Goal: Use online tool/utility: Utilize a website feature to perform a specific function

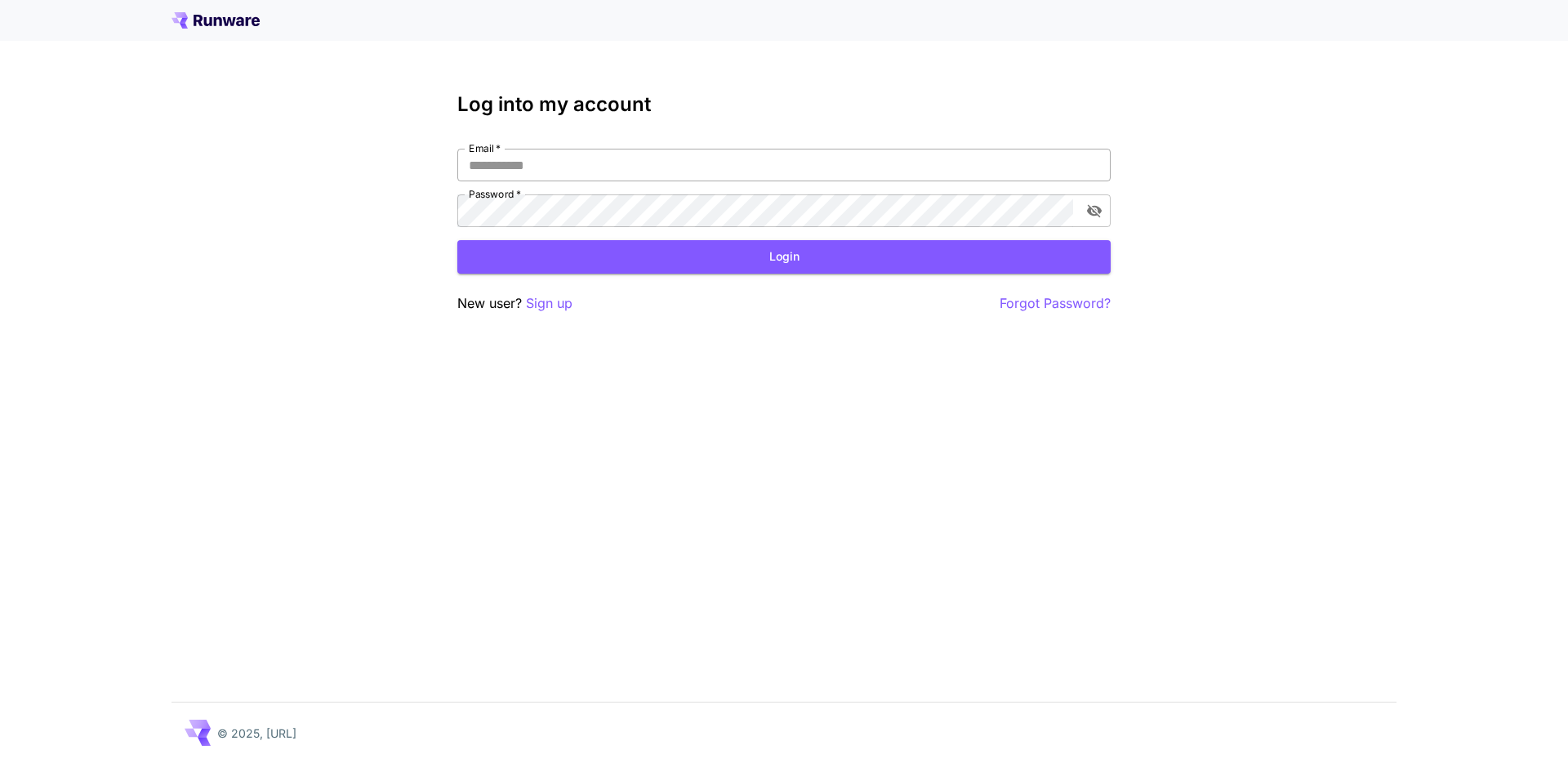
click at [562, 163] on input "Email   *" at bounding box center [783, 164] width 653 height 32
type input "**********"
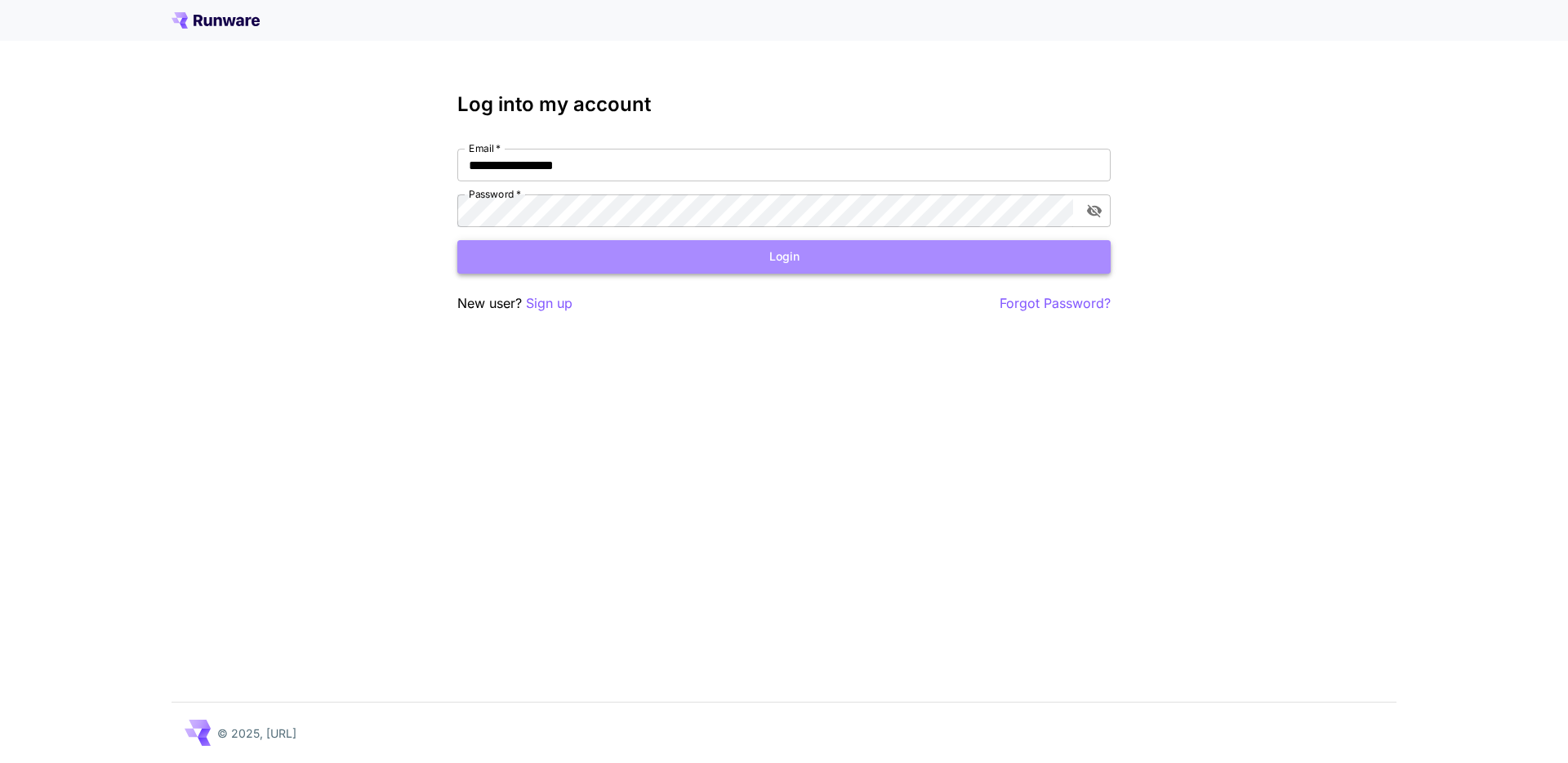
click at [697, 267] on button "Login" at bounding box center [783, 257] width 653 height 33
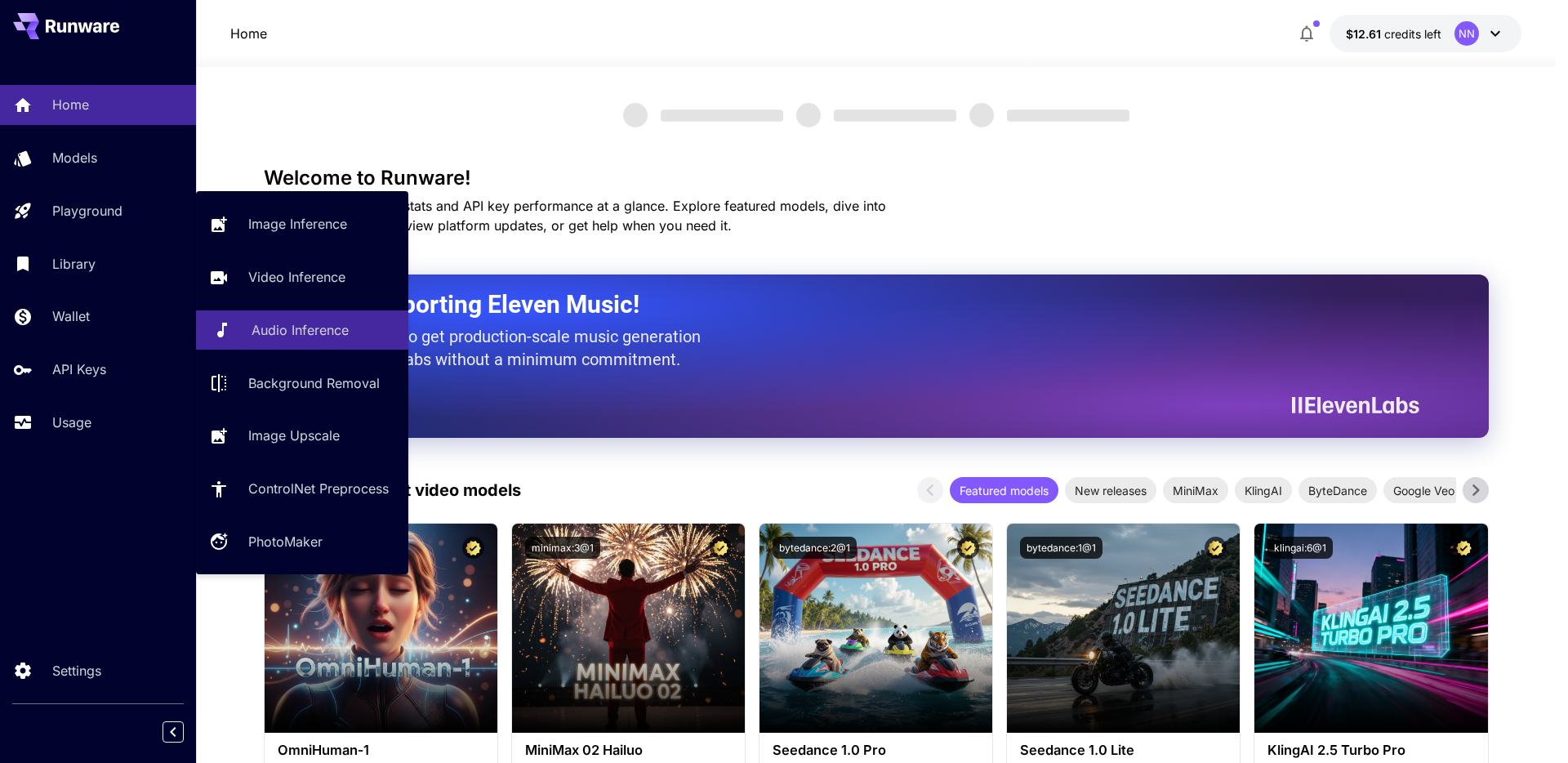
click at [326, 334] on p "Audio Inference" at bounding box center [299, 329] width 97 height 19
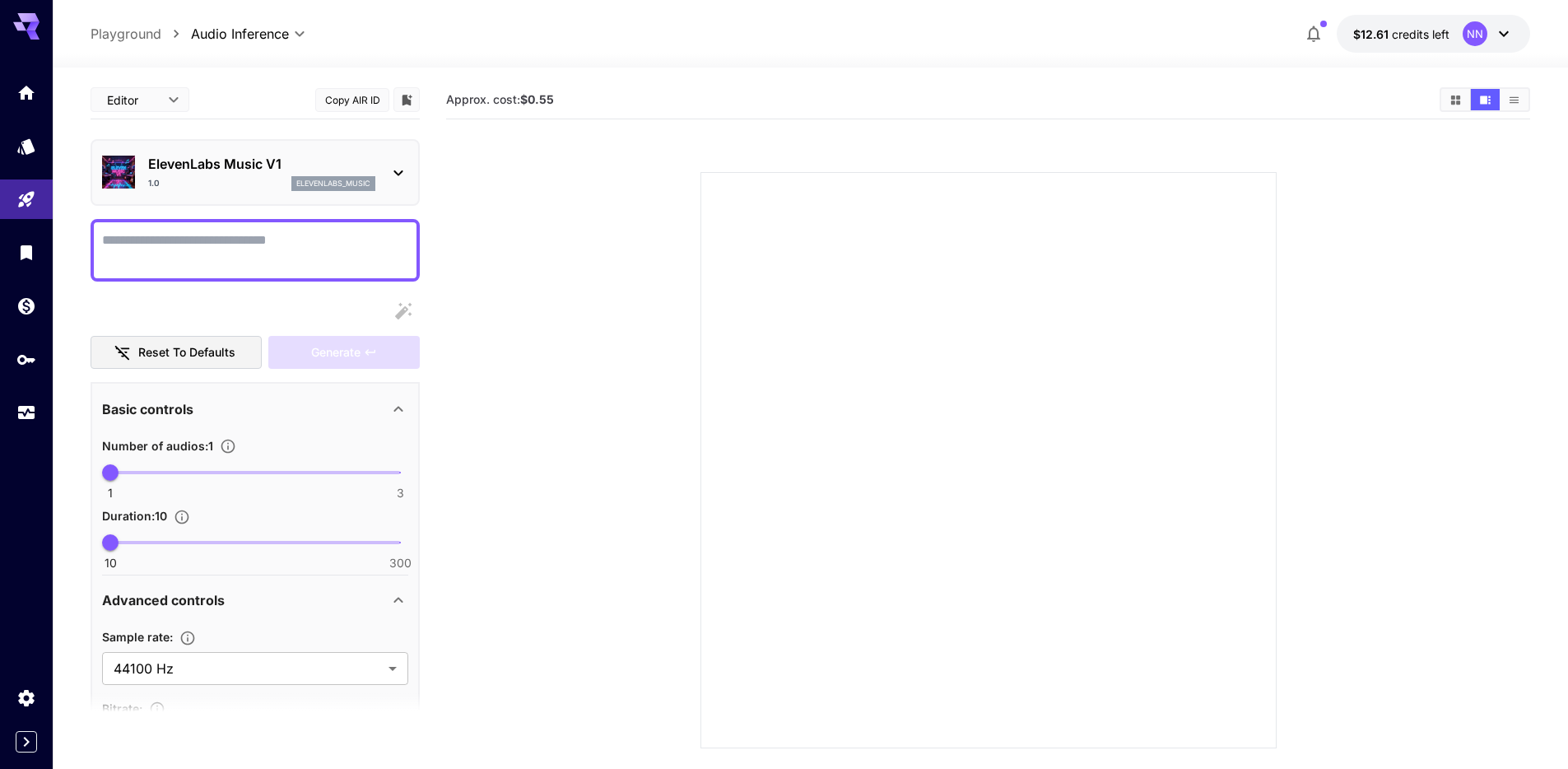
click at [235, 195] on div "ElevenLabs Music V1 1.0 elevenlabs_music" at bounding box center [255, 173] width 307 height 50
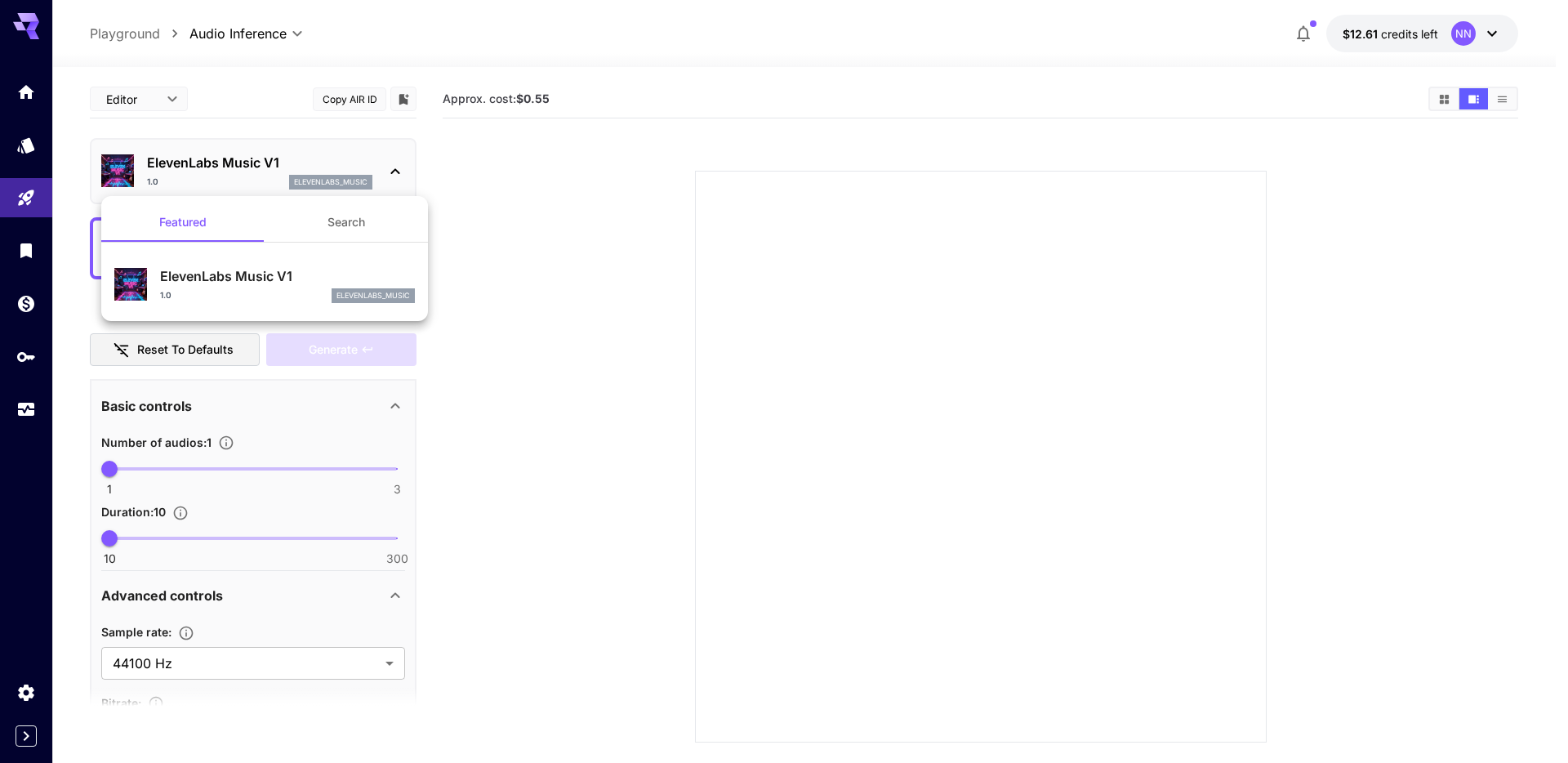
click at [499, 260] on div at bounding box center [784, 382] width 1568 height 763
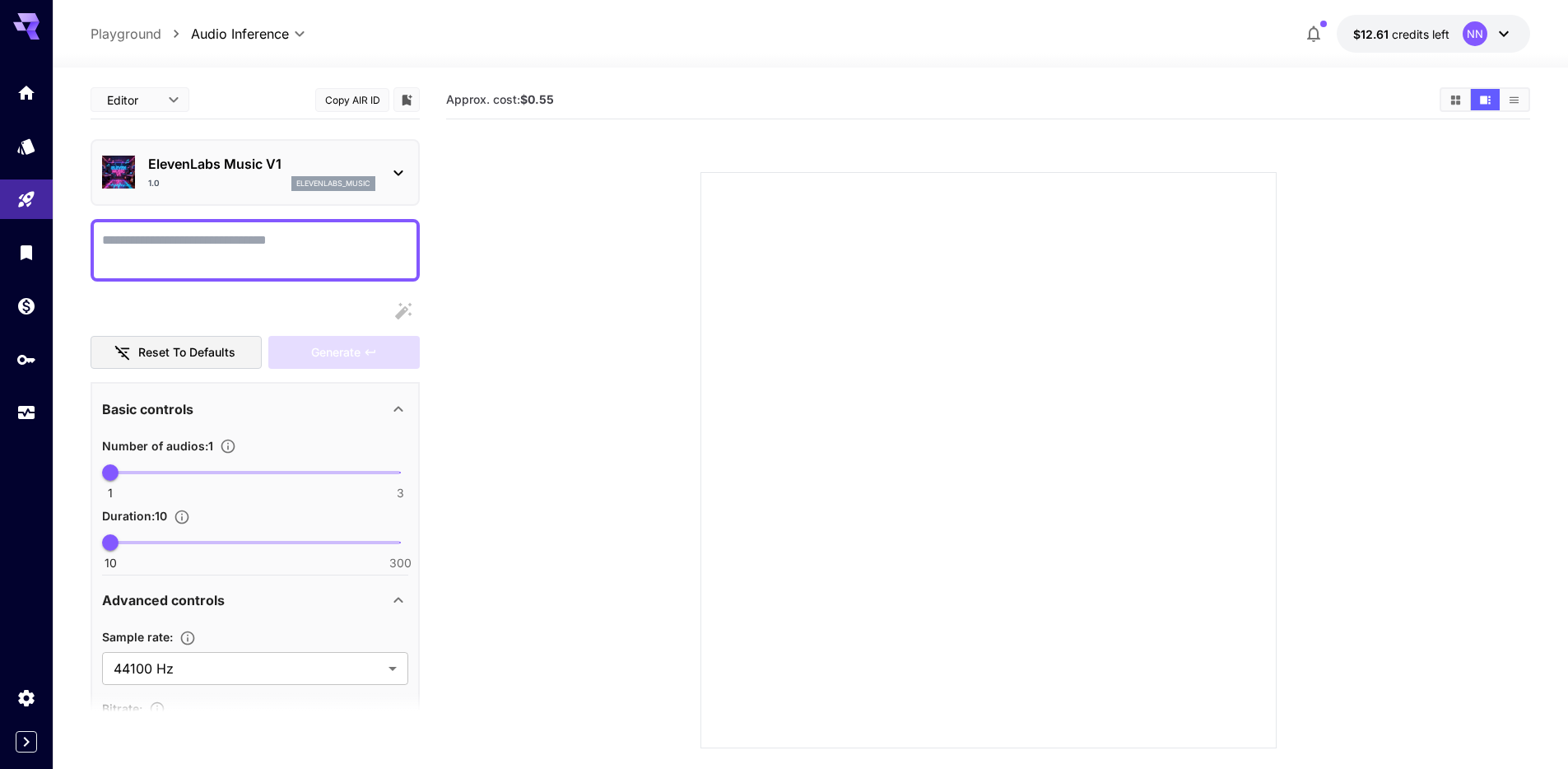
click at [274, 231] on textarea "Display cost in response" at bounding box center [255, 250] width 307 height 40
click at [281, 188] on div "1.0 elevenlabs_music" at bounding box center [262, 184] width 228 height 15
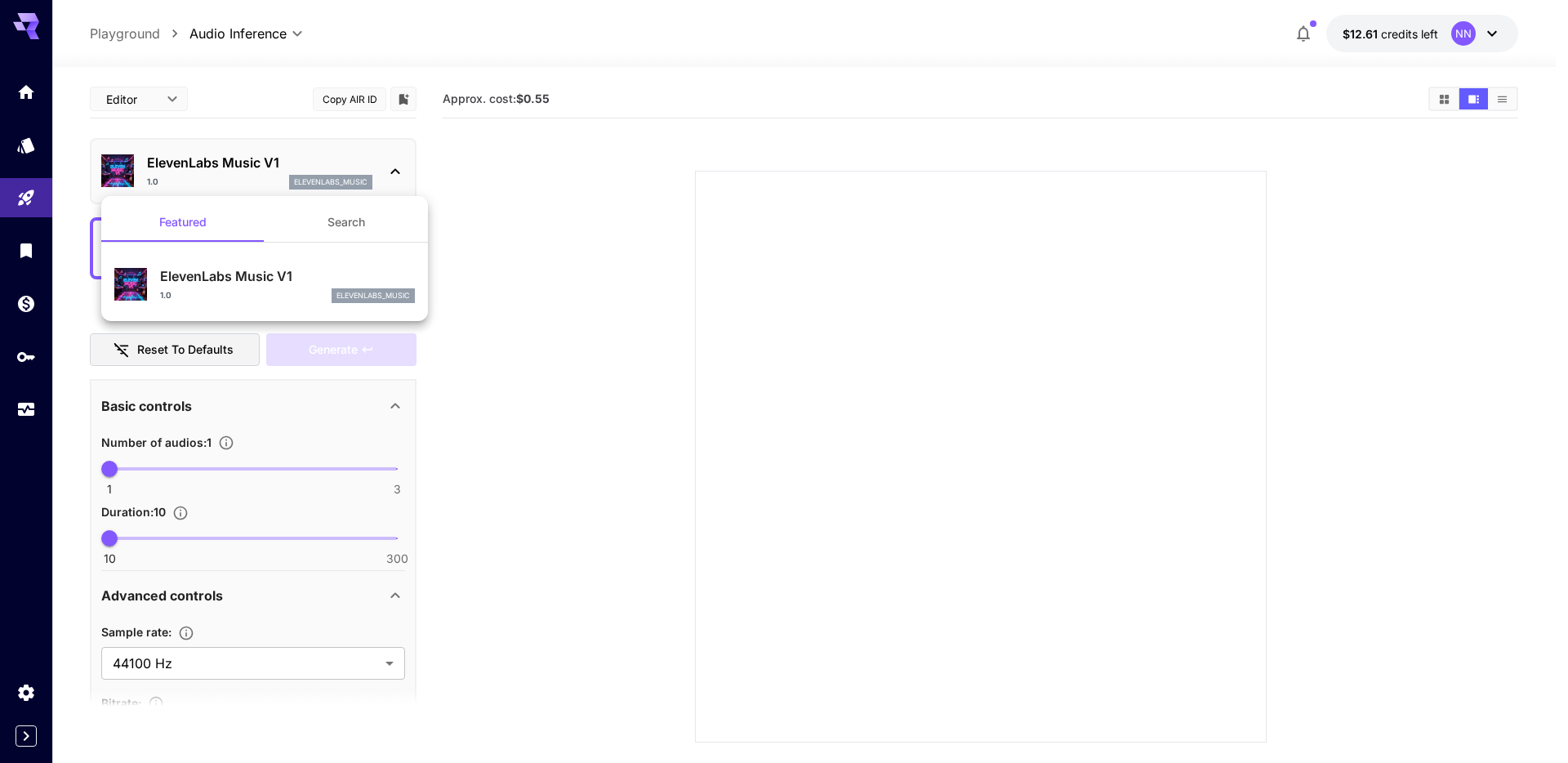
click at [543, 263] on div at bounding box center [784, 382] width 1568 height 763
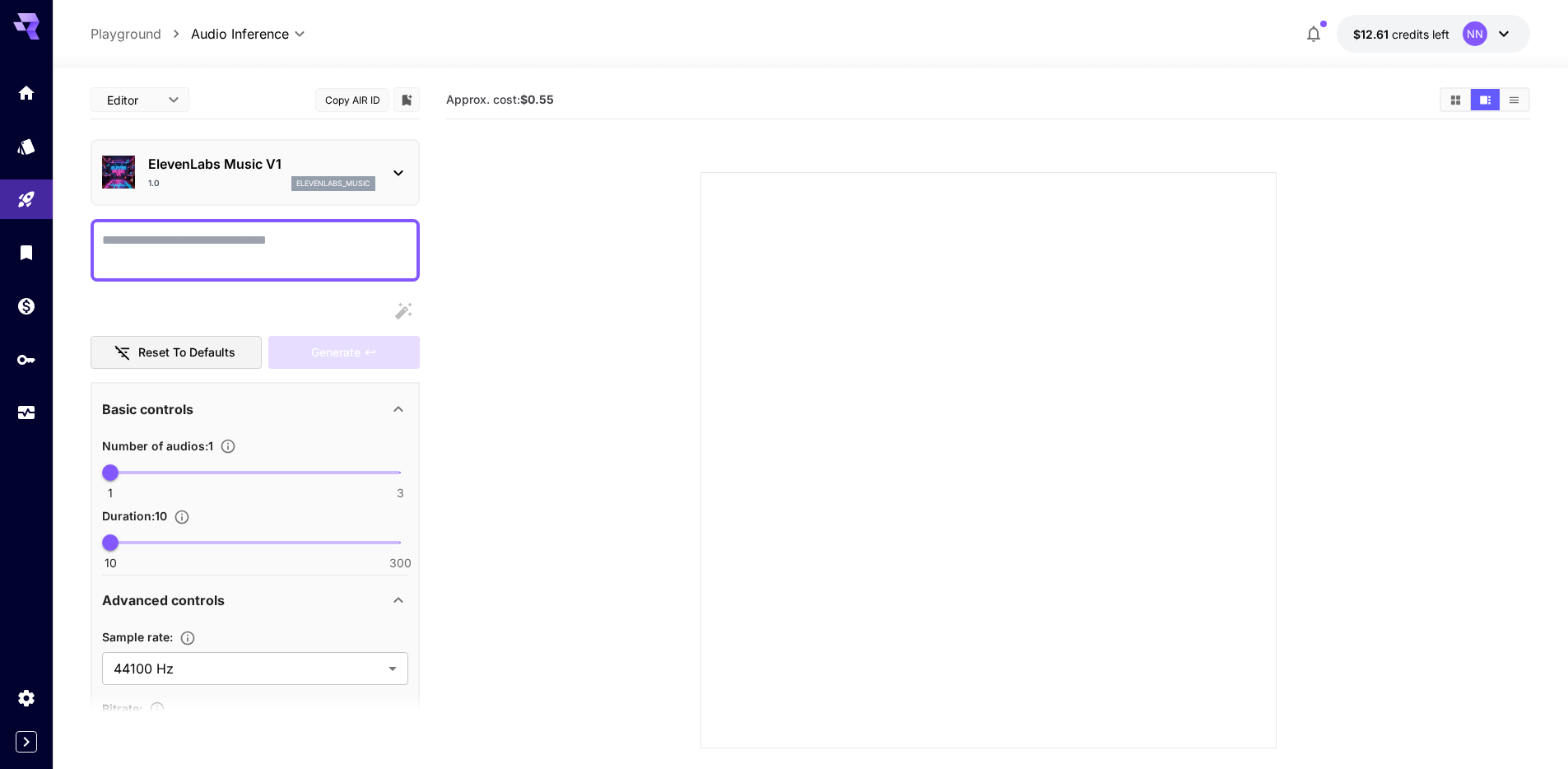
click at [545, 288] on section at bounding box center [988, 440] width 941 height 616
